Goal: Task Accomplishment & Management: Manage account settings

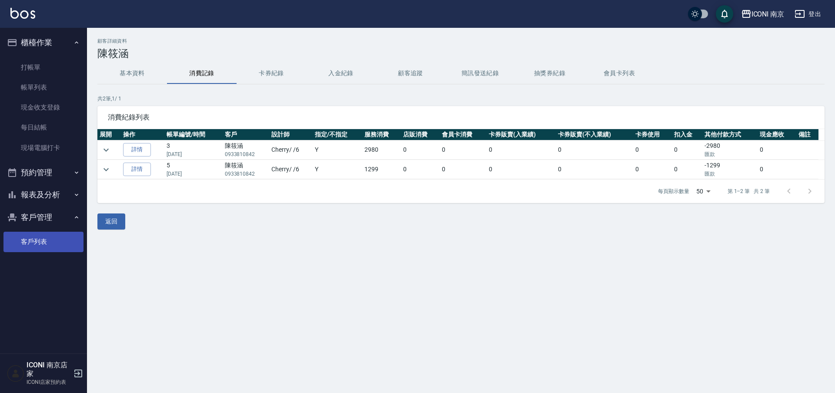
click at [27, 245] on link "客戶列表" at bounding box center [43, 242] width 80 height 20
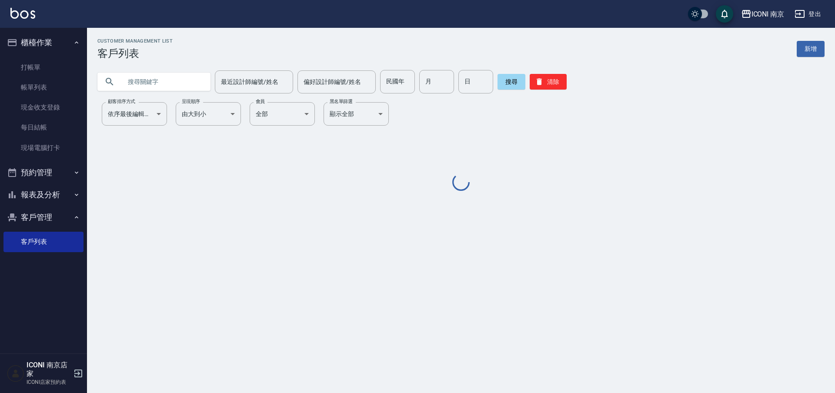
click at [155, 82] on input "text" at bounding box center [163, 81] width 82 height 23
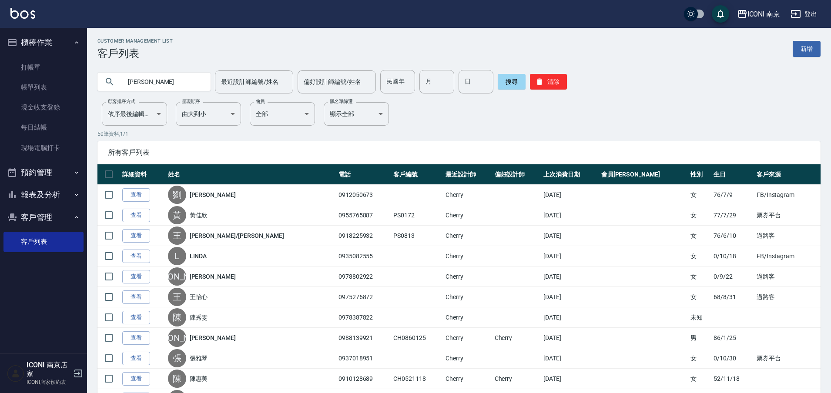
type input "[PERSON_NAME]"
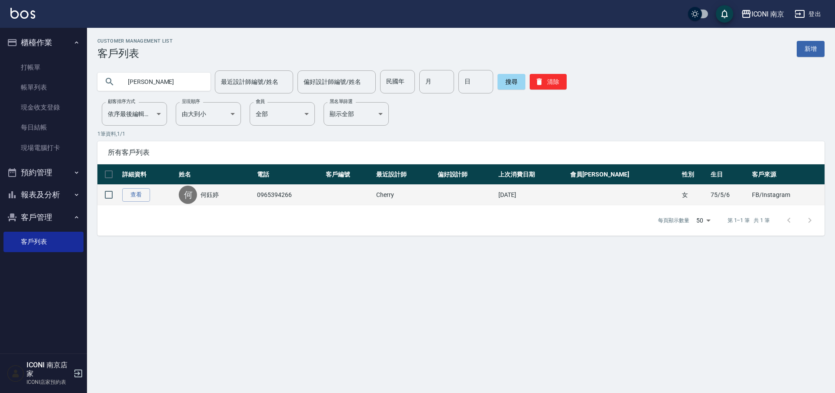
click at [138, 187] on td "查看" at bounding box center [148, 195] width 57 height 20
click at [138, 196] on link "查看" at bounding box center [136, 194] width 28 height 13
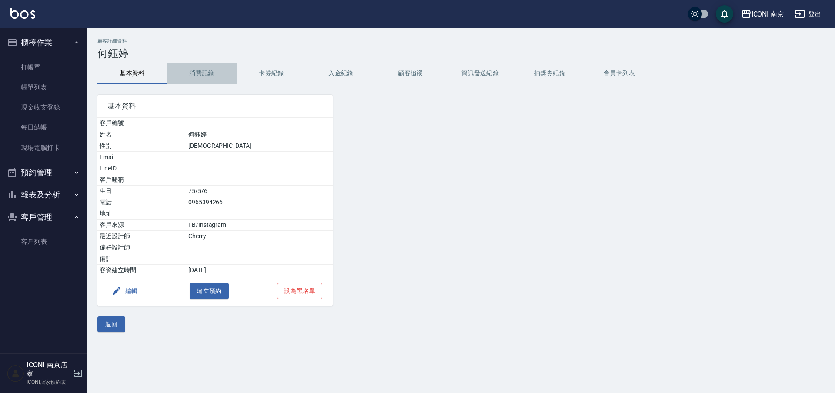
click at [209, 68] on button "消費記錄" at bounding box center [202, 73] width 70 height 21
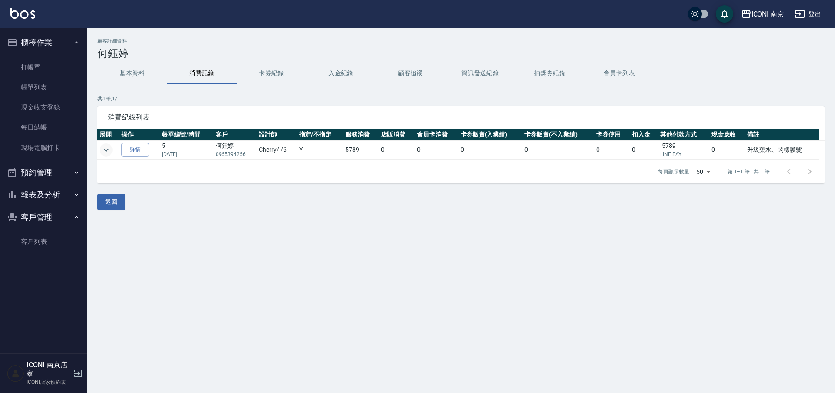
click at [103, 149] on icon "expand row" at bounding box center [106, 150] width 10 height 10
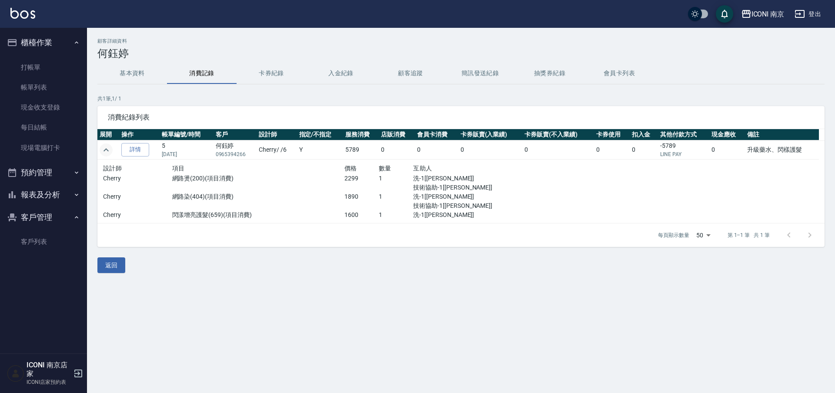
click at [345, 196] on p "1890" at bounding box center [362, 196] width 34 height 9
drag, startPoint x: 345, startPoint y: 196, endPoint x: 359, endPoint y: 196, distance: 13.9
click at [359, 196] on p "1890" at bounding box center [362, 196] width 34 height 9
click at [370, 196] on p "1890" at bounding box center [362, 196] width 34 height 9
